Goal: Task Accomplishment & Management: Use online tool/utility

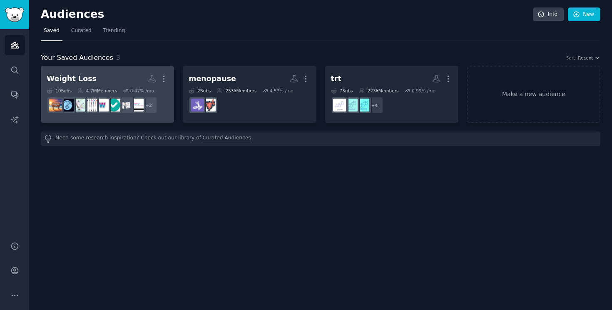
click at [91, 78] on h2 "Weight Loss Custom Audience More" at bounding box center [108, 79] width 122 height 15
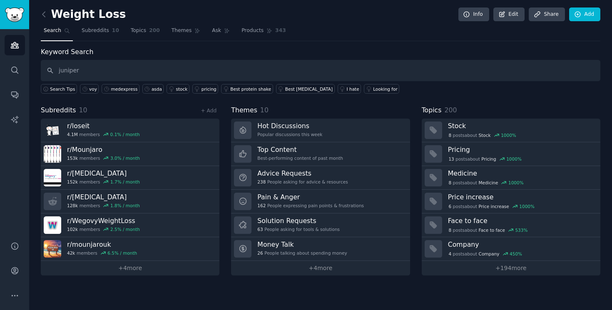
type input "juniper"
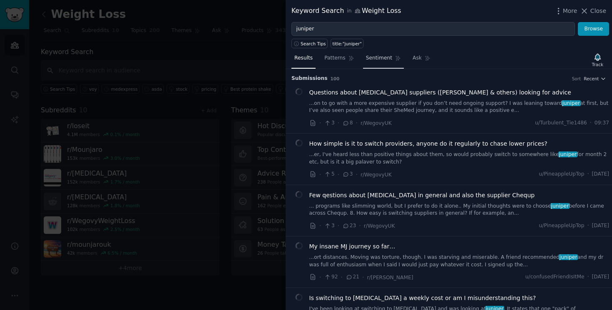
click at [378, 63] on link "Sentiment" at bounding box center [383, 60] width 41 height 17
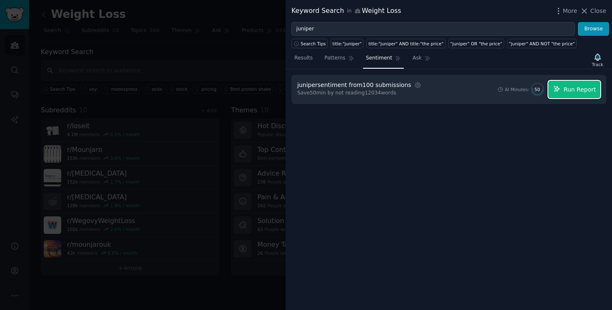
click at [585, 89] on span "Run Report" at bounding box center [579, 89] width 32 height 9
